Goal: Transaction & Acquisition: Purchase product/service

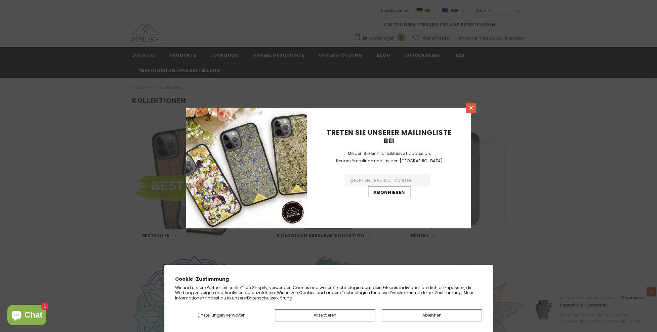
click at [470, 109] on icon at bounding box center [471, 108] width 6 height 6
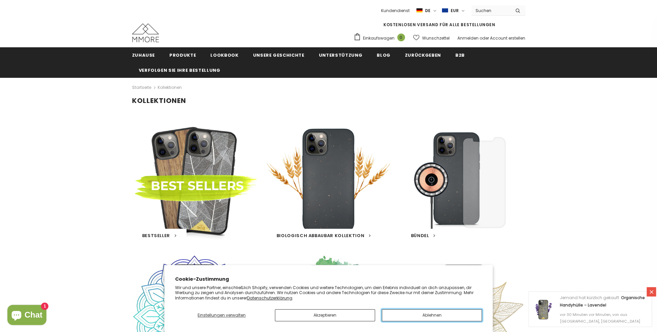
click at [402, 314] on button "Ablehnen" at bounding box center [431, 316] width 100 height 12
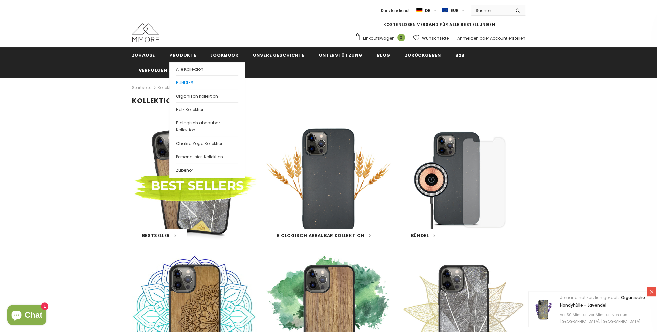
click at [181, 87] on link "BUNDLES" at bounding box center [207, 82] width 62 height 13
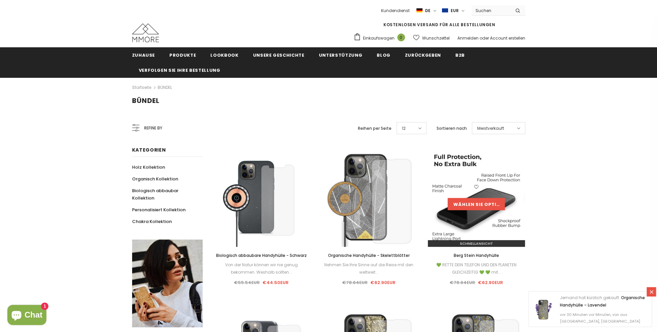
click at [481, 206] on link "Wählen Sie Optionen" at bounding box center [475, 204] width 57 height 12
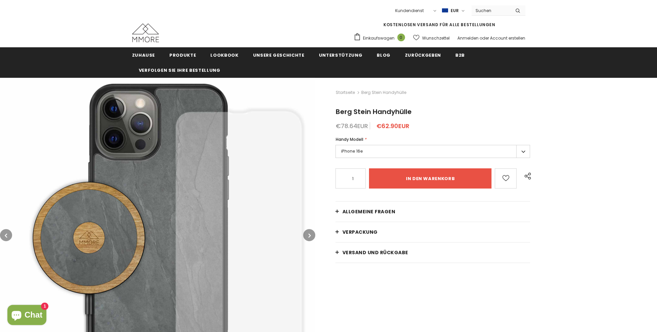
click at [392, 148] on label "iPhone 16e" at bounding box center [432, 151] width 194 height 13
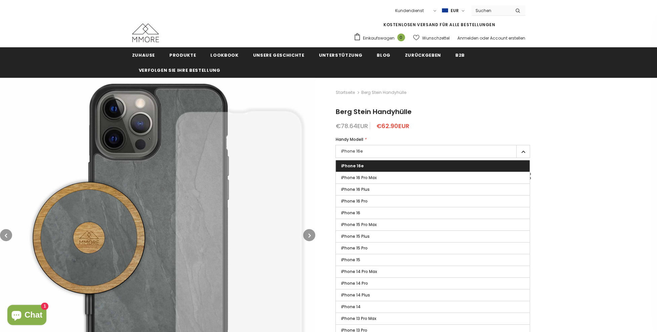
click at [623, 248] on div "Startseite Berg Stein Handyhülle Berg Stein Handyhülle €78.64EUR €62.90EUR Hand…" at bounding box center [486, 240] width 342 height 325
